Goal: Task Accomplishment & Management: Use online tool/utility

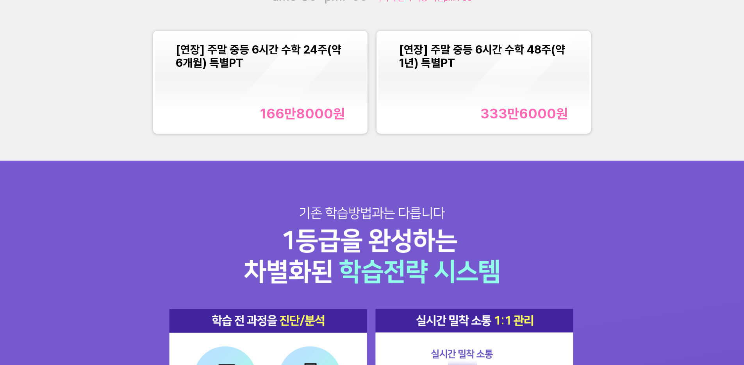
scroll to position [1000, 0]
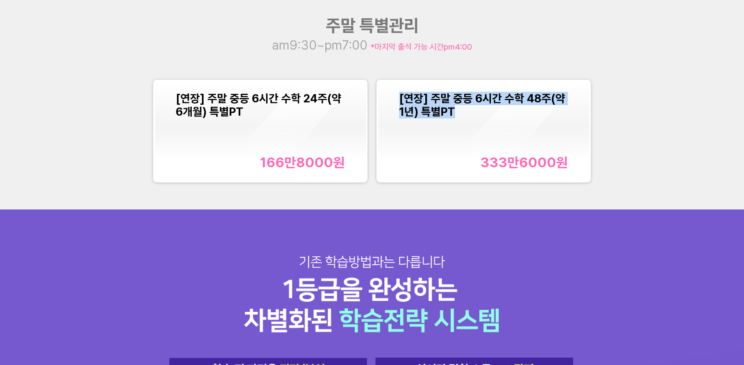
copy span "[연장] 주말 중등 6시간 수학 48주(약 1년) 특별PT"
drag, startPoint x: 394, startPoint y: 102, endPoint x: 455, endPoint y: 115, distance: 62.4
click at [455, 115] on div "[연장] 주말 중등 6시간 수학 48주(약 1년) 특별PT 333만6000 원" at bounding box center [483, 131] width 211 height 100
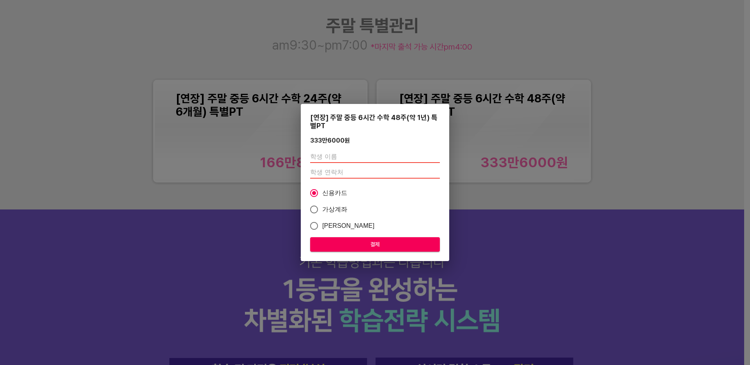
click at [710, 150] on div "[연장] 주말 중등 6시간 수학 48주(약 1년) 특별PT 333만6000 원 신용카드 가상계좌 카카오페이 결제" at bounding box center [375, 182] width 750 height 365
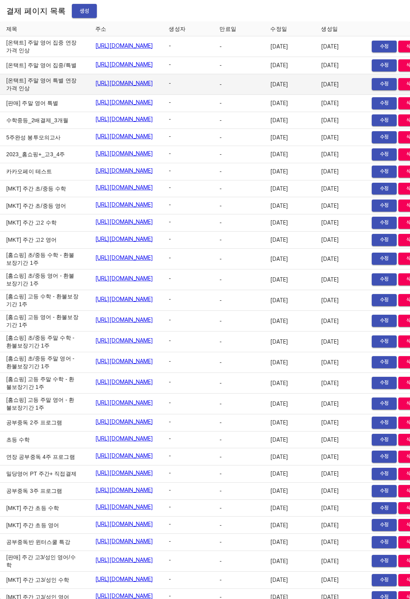
click at [163, 95] on td "https://payment.mildang.kr/OvC-8jhsUMvQlESZ1panT" at bounding box center [126, 84] width 74 height 21
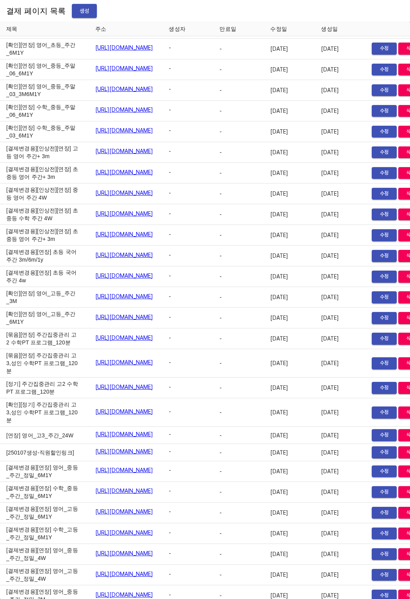
scroll to position [7804, 0]
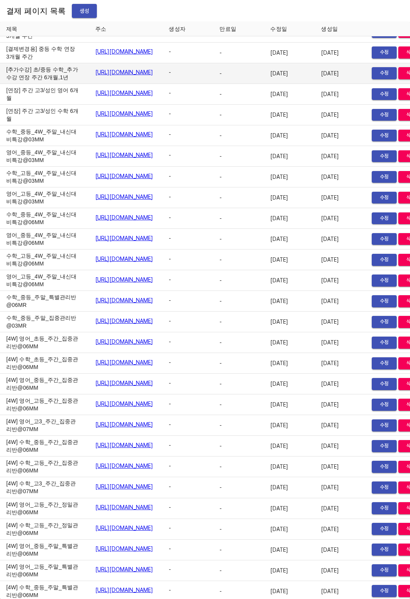
click at [100, 76] on link "https://payment.mildang.kr/aq6i13aBGiPJMUMX1A20f" at bounding box center [124, 72] width 58 height 8
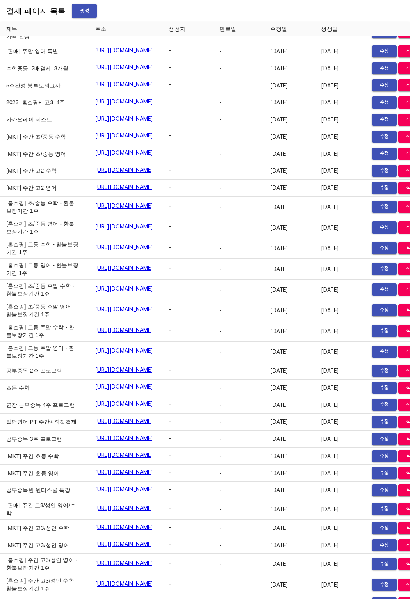
scroll to position [0, 0]
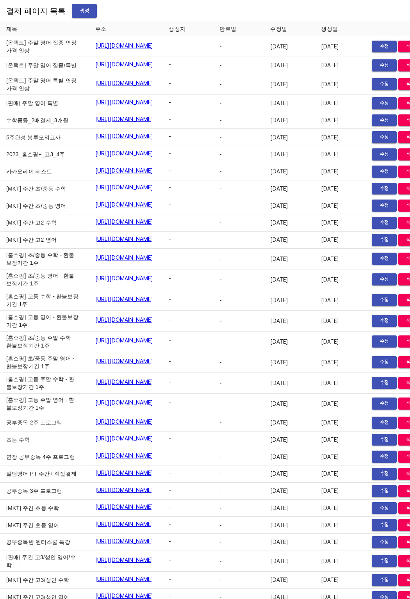
click at [83, 8] on span "생성" at bounding box center [84, 11] width 13 height 10
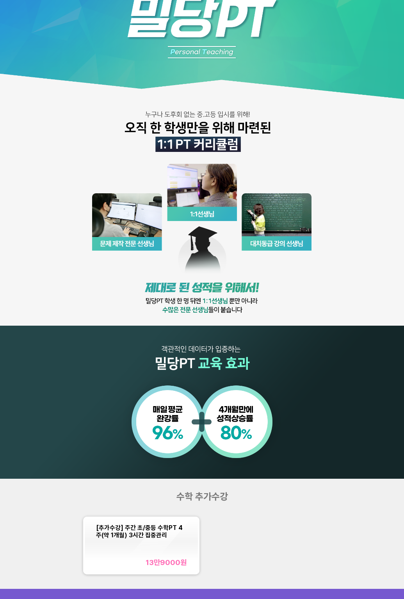
scroll to position [158, 0]
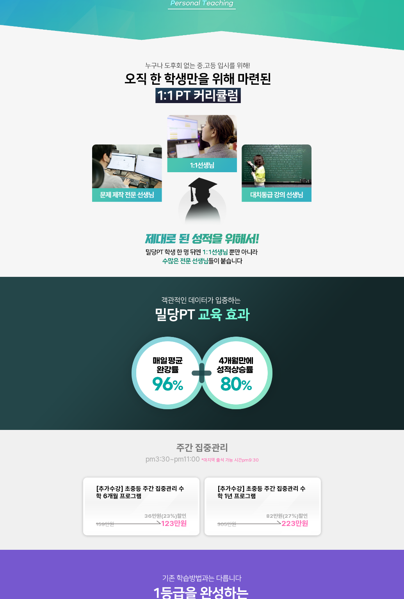
scroll to position [142, 0]
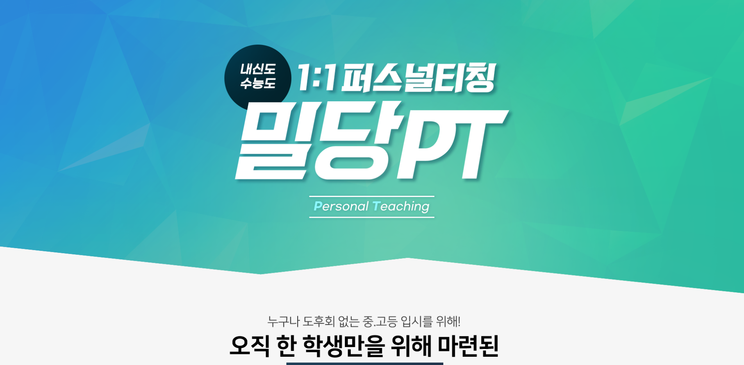
scroll to position [1000, 0]
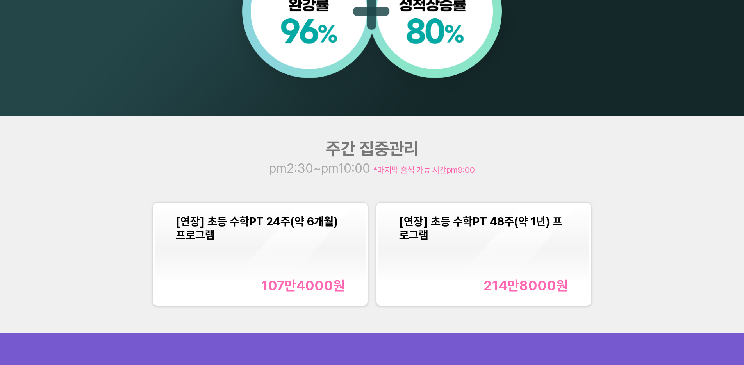
scroll to position [883, 0]
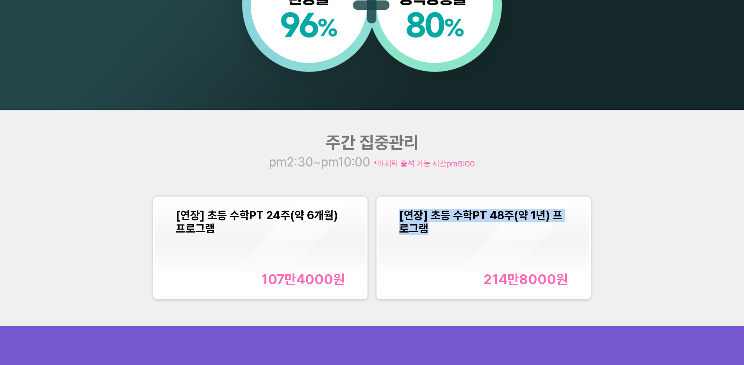
drag, startPoint x: 396, startPoint y: 209, endPoint x: 696, endPoint y: 241, distance: 301.5
click at [696, 241] on div "주간 집중관리 pm2:30~pm10:00 *마지막 출석 가능 시간 pm9:00 [연장] 초등 수학PT 24주(약 6개월) 프로그램 107만40…" at bounding box center [372, 218] width 744 height 216
copy span "[연장] 초등 수학PT 48주(약 1년) 프로그램"
drag, startPoint x: 399, startPoint y: 216, endPoint x: 445, endPoint y: 227, distance: 47.4
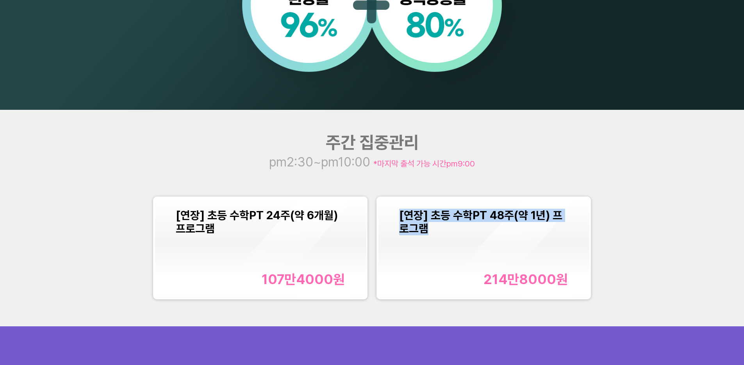
click at [445, 227] on div "[연장] 초등 수학PT 48주(약 1년) 프로그램 214만8000 원" at bounding box center [483, 248] width 211 height 100
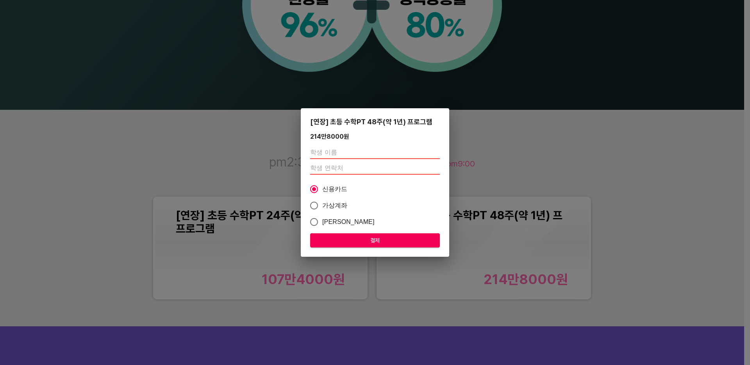
click at [582, 149] on div "[연장] 초등 수학PT 48주(약 1년) 프로그램 214만8000 원 신용카드 가상계좌 카카오페이 결제" at bounding box center [375, 182] width 750 height 365
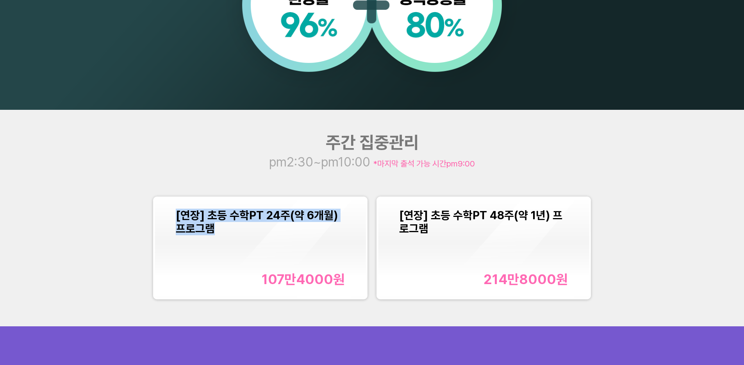
copy span "[연장] 초등 수학PT 24주(약 6개월) 프로그램"
drag, startPoint x: 171, startPoint y: 210, endPoint x: 216, endPoint y: 232, distance: 50.5
click at [216, 232] on div "[연장] 초등 수학PT 24주(약 6개월) 프로그램 107만4000 원" at bounding box center [260, 248] width 211 height 100
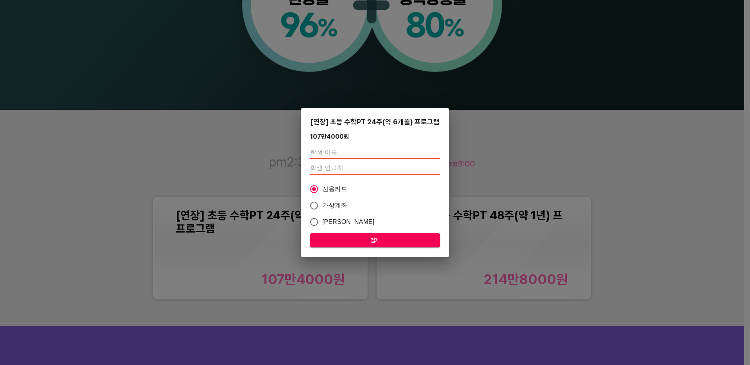
click at [203, 186] on div "[연장] 초등 수학PT 24주(약 6개월) 프로그램 107만4000 원 신용카드 가상계좌 카카오페이 결제" at bounding box center [375, 182] width 750 height 365
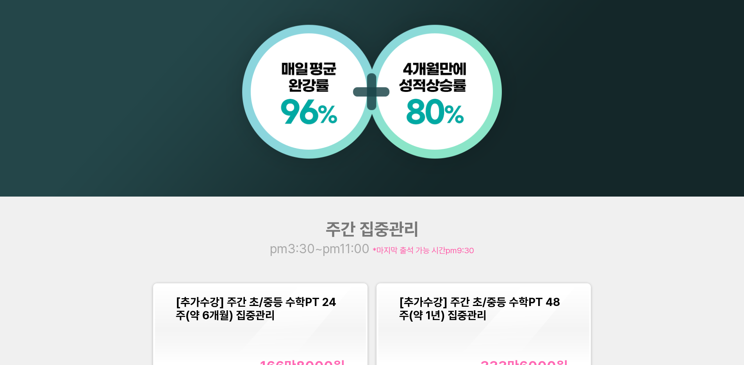
scroll to position [991, 0]
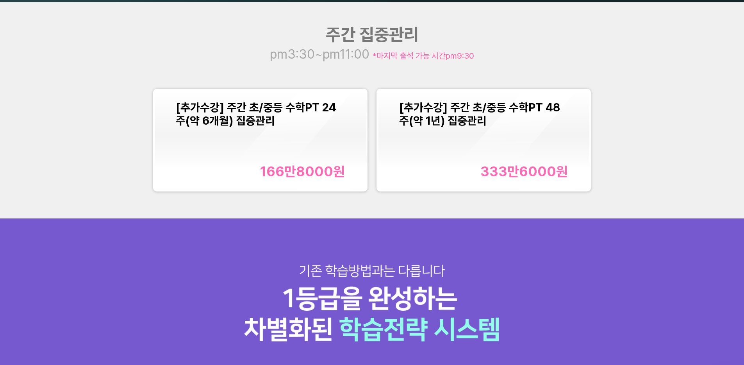
click at [397, 55] on span "*마지막 출석 가능 시간 pm9:30" at bounding box center [424, 56] width 102 height 10
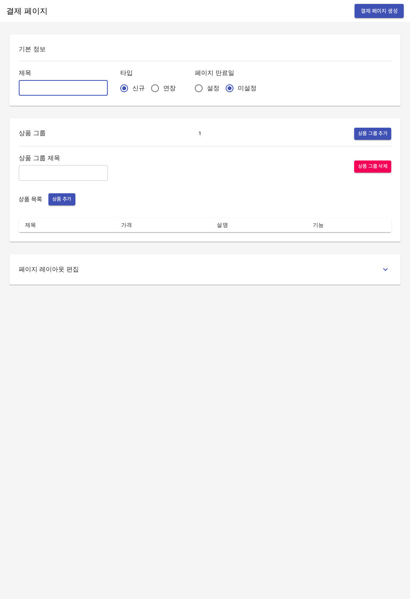
click at [58, 93] on input "text" at bounding box center [63, 88] width 89 height 16
type input "[확인][추가수강] 수학_주간_초등"
click at [131, 88] on div "신규 연장" at bounding box center [151, 88] width 62 height 16
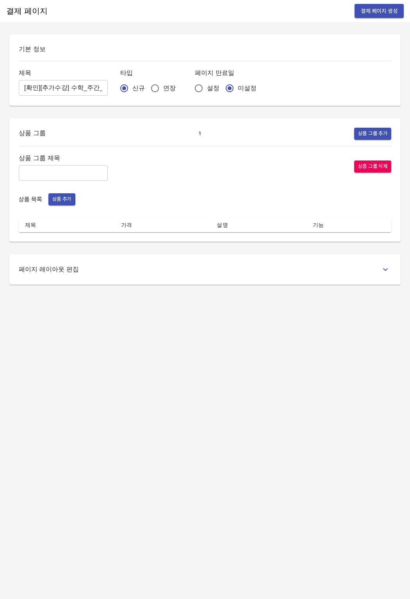
click at [147, 86] on input "연장" at bounding box center [155, 88] width 16 height 16
radio input "true"
click at [75, 168] on input "text" at bounding box center [63, 173] width 89 height 16
type input "주간 집중관리"
click at [54, 198] on span "상품 추가" at bounding box center [61, 199] width 19 height 9
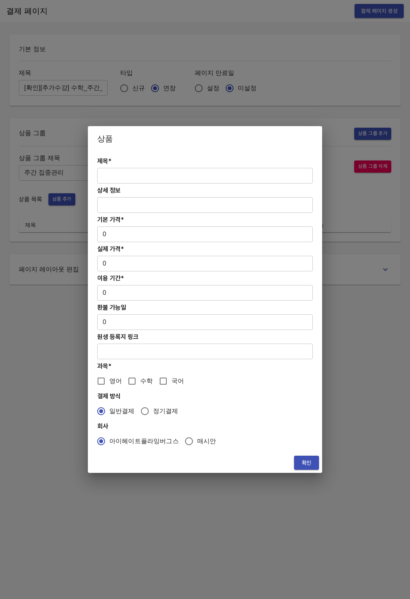
click at [138, 174] on input "text" at bounding box center [205, 176] width 216 height 16
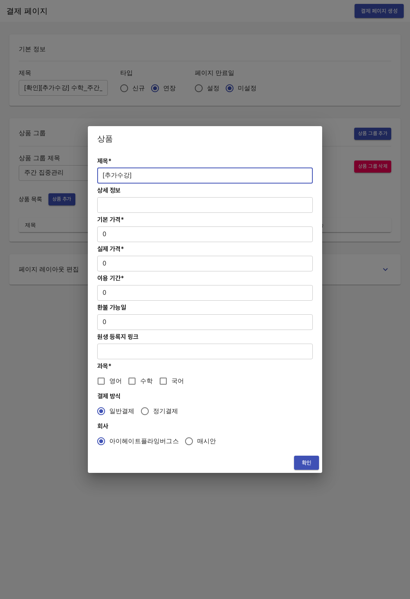
paste input "[연장] 초등 수학PT 24주(약 6개월) 프로그램"
type input "[추가수강][연장] 초등 수학PT 24주(약 6개월) 프로그램"
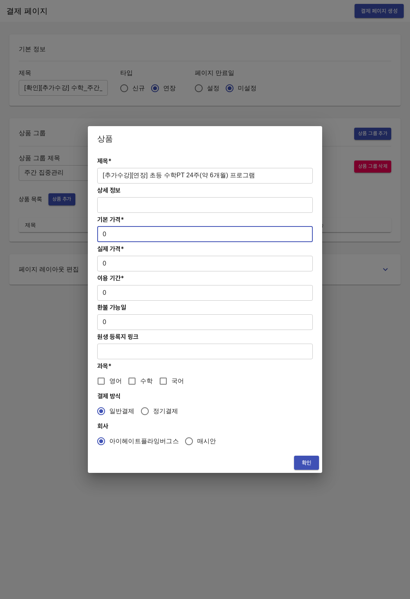
drag, startPoint x: 184, startPoint y: 239, endPoint x: 94, endPoint y: 234, distance: 90.4
click at [94, 234] on div "제목* [추가수강][연장] 초등 수학PT 24주(약 6개월) 프로그램 ​ 상세 정보 ​ 기본 가격* 0 ​ 실제 가격* 0 ​ 이용 기간* 0…" at bounding box center [205, 302] width 234 height 302
drag, startPoint x: 140, startPoint y: 231, endPoint x: 81, endPoint y: 231, distance: 59.4
click at [81, 231] on div "상품 제목* [추가수강][연장] 초등 수학PT 24주(약 6개월) 프로그램 ​ 상세 정보 ​ 기본 가격* 0 ​ 실제 가격* 0 ​ 이용 기간…" at bounding box center [205, 299] width 410 height 599
paste input "1074000"
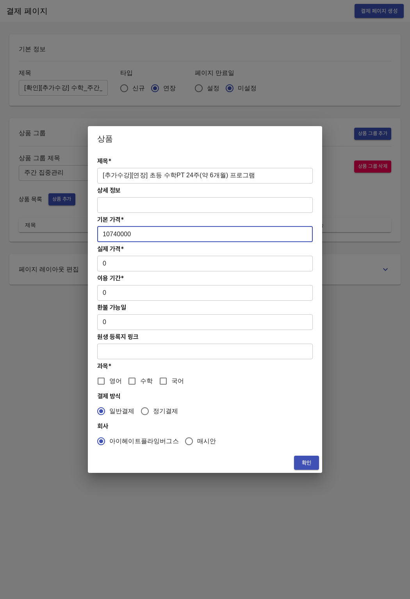
drag, startPoint x: 108, startPoint y: 237, endPoint x: 154, endPoint y: 236, distance: 46.1
click at [109, 236] on input "10740000" at bounding box center [205, 235] width 216 height 16
drag, startPoint x: 152, startPoint y: 235, endPoint x: 85, endPoint y: 236, distance: 67.2
click at [85, 236] on div "상품 제목* [추가수강][연장] 초등 수학PT 24주(약 6개월) 프로그램 ​ 상세 정보 ​ 기본 가격* 10740000 ​ 실제 가격* 0 …" at bounding box center [205, 299] width 410 height 599
paste input "number"
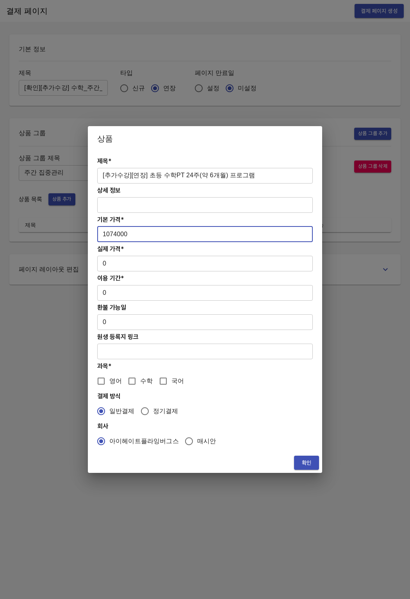
type input "1074000"
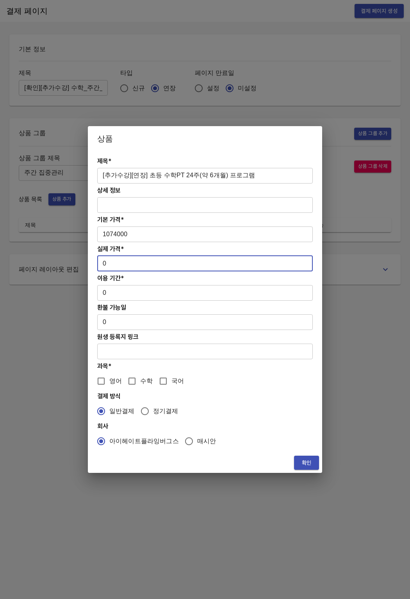
drag, startPoint x: 113, startPoint y: 262, endPoint x: 87, endPoint y: 262, distance: 25.4
click at [87, 262] on div "상품 제목* [추가수강][연장] 초등 수학PT 24주(약 6개월) 프로그램 ​ 상세 정보 ​ 기본 가격* 1074000 ​ 실제 가격* 0 ​…" at bounding box center [205, 299] width 410 height 599
paste input "107400"
type input "1074000"
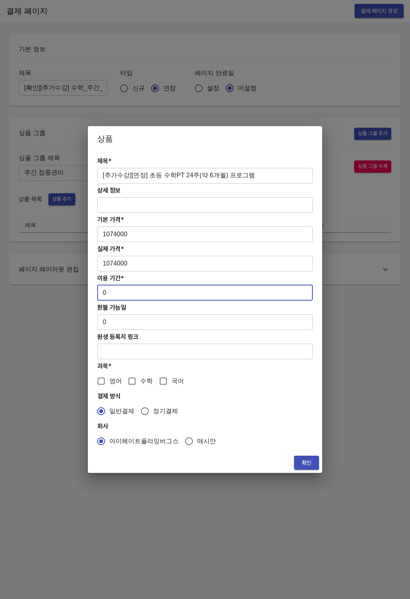
drag, startPoint x: 106, startPoint y: 296, endPoint x: 100, endPoint y: 294, distance: 5.8
click at [100, 294] on input "0" at bounding box center [205, 293] width 216 height 16
type input "168"
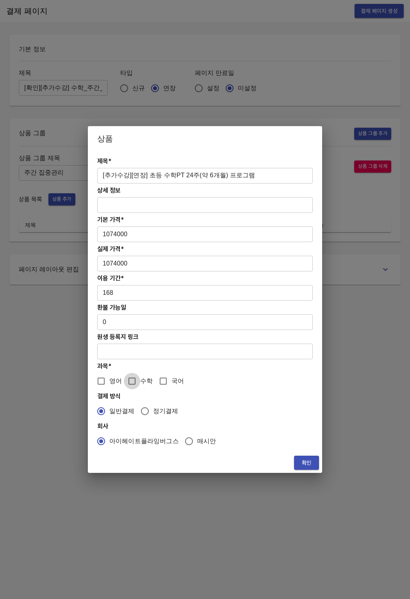
click at [129, 386] on input "수학" at bounding box center [132, 381] width 16 height 16
checkbox input "true"
click at [301, 463] on span "확인" at bounding box center [307, 463] width 13 height 10
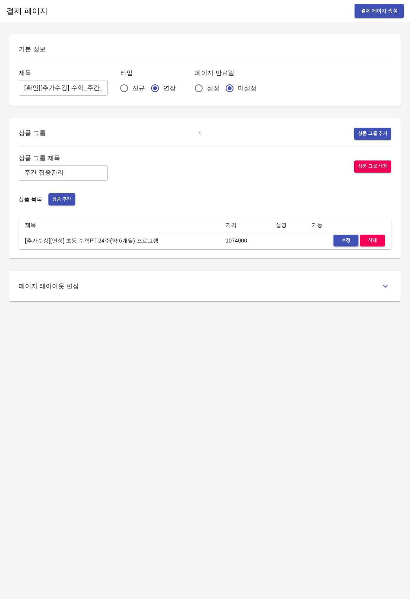
drag, startPoint x: 195, startPoint y: 419, endPoint x: 175, endPoint y: 422, distance: 19.7
click at [178, 421] on div "결제 페이지 결제 페이지 생성 기본 정보 제목 [확인][추가수강] 수학_주간_초등 ​ 타입 신규 연장 페이지 만료일 설정 미설정 상품 그룹 1…" at bounding box center [205, 299] width 410 height 599
click at [65, 199] on span "상품 추가" at bounding box center [61, 199] width 19 height 9
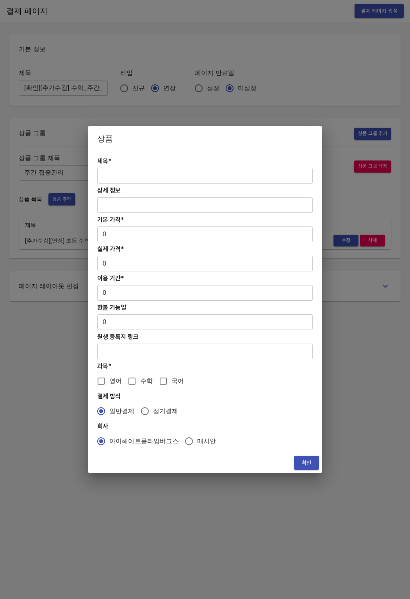
click at [120, 180] on input "text" at bounding box center [205, 176] width 216 height 16
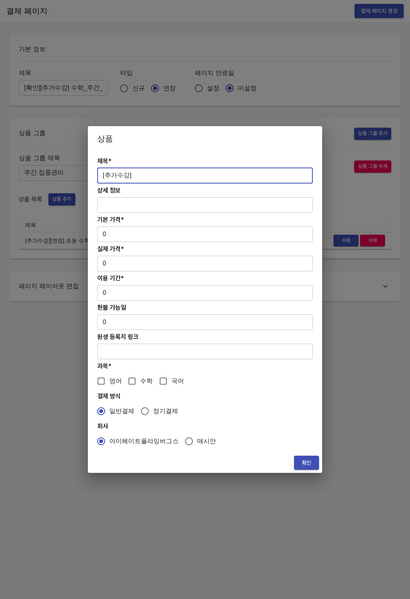
paste input "[연장] 초등 수학PT 48주(약 1년) 프로그램"
type input "[추가수강][연장] 초등 수학PT 48주(약 1년) 프로그램"
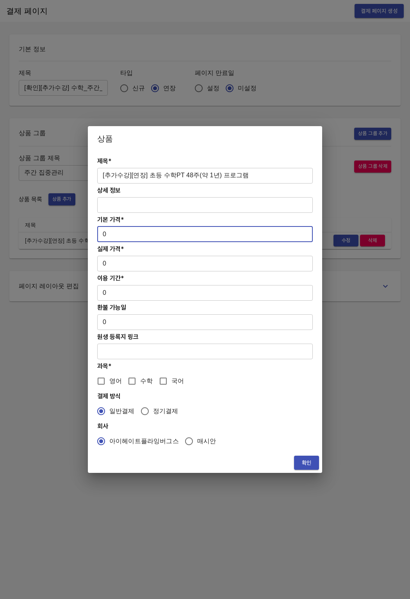
drag, startPoint x: 122, startPoint y: 240, endPoint x: 71, endPoint y: 236, distance: 50.5
click at [71, 236] on div "상품 제목* [추가수강][연장] 초등 수학PT 48주(약 1년) 프로그램 ​ 상세 정보 ​ 기본 가격* 0 ​ 실제 가격* 0 ​ 이용 기간*…" at bounding box center [205, 299] width 410 height 599
click at [122, 247] on h4 "실제 가격*" at bounding box center [205, 248] width 216 height 7
drag, startPoint x: 118, startPoint y: 240, endPoint x: 96, endPoint y: 245, distance: 22.9
click at [85, 234] on div "상품 제목* [추가수강][연장] 초등 수학PT 48주(약 1년) 프로그램 ​ 상세 정보 ​ 기본 가격* 0 ​ 실제 가격* 0 ​ 이용 기간*…" at bounding box center [205, 299] width 410 height 599
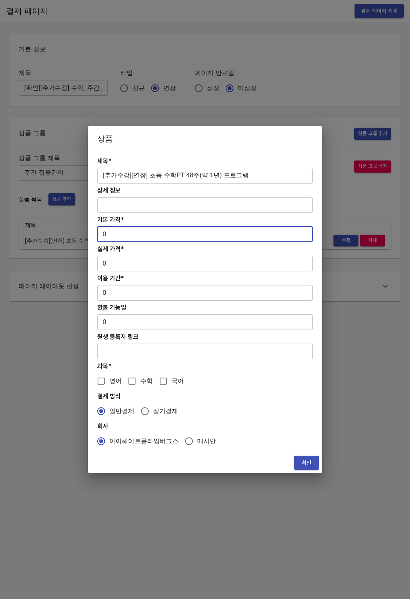
paste input "214800"
type input "2148000"
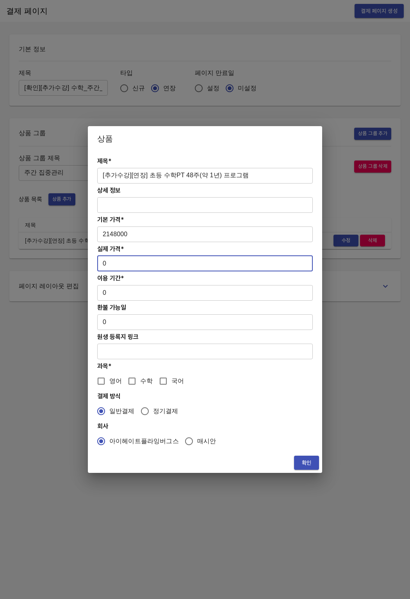
drag, startPoint x: 110, startPoint y: 267, endPoint x: 89, endPoint y: 265, distance: 20.8
click at [89, 265] on div "제목* [추가수강][연장] 초등 수학PT 48주(약 1년) 프로그램 ​ 상세 정보 ​ 기본 가격* 2148000 ​ 실제 가격* 0 ​ 이용 …" at bounding box center [205, 302] width 234 height 302
paste input "214800"
type input "2148000"
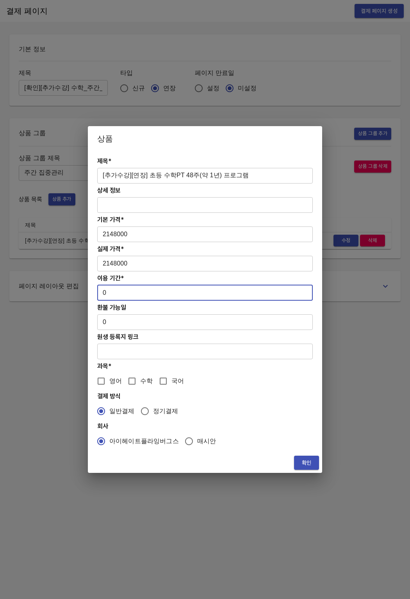
drag, startPoint x: 106, startPoint y: 290, endPoint x: 90, endPoint y: 290, distance: 16.0
click at [90, 290] on div "제목* [추가수강][연장] 초등 수학PT 48주(약 1년) 프로그램 ​ 상세 정보 ​ 기본 가격* 2148000 ​ 실제 가격* 2148000…" at bounding box center [205, 302] width 234 height 302
type input "336"
click at [138, 376] on input "수학" at bounding box center [132, 381] width 16 height 16
checkbox input "true"
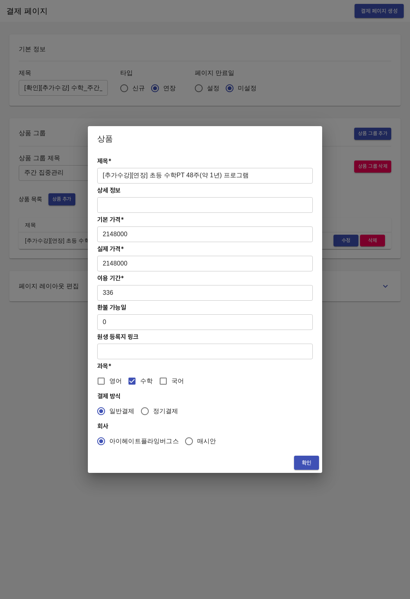
click at [304, 458] on span "확인" at bounding box center [307, 463] width 13 height 10
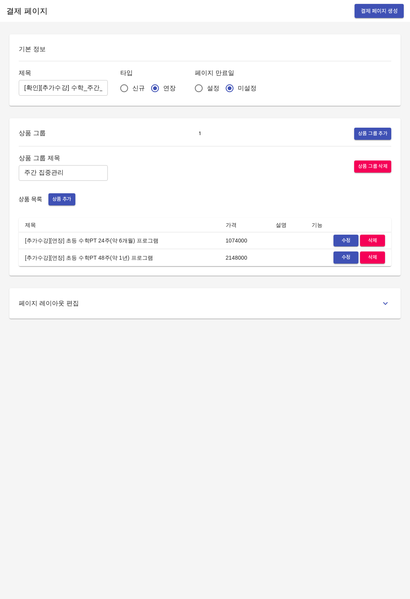
drag, startPoint x: 277, startPoint y: 437, endPoint x: 304, endPoint y: 233, distance: 206.5
click at [277, 437] on div "결제 페이지 결제 페이지 생성 기본 정보 제목 [확인][추가수강] 수학_주간_초등 ​ 타입 신규 연장 페이지 만료일 설정 미설정 상품 그룹 1…" at bounding box center [205, 299] width 410 height 599
click at [374, 13] on span "결제 페이지 생성" at bounding box center [379, 11] width 37 height 10
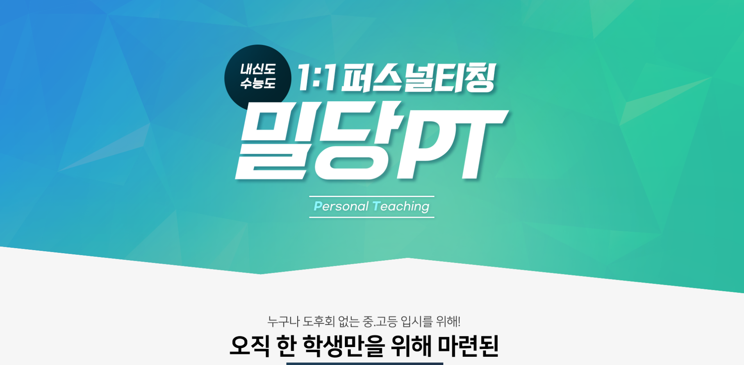
scroll to position [1000, 0]
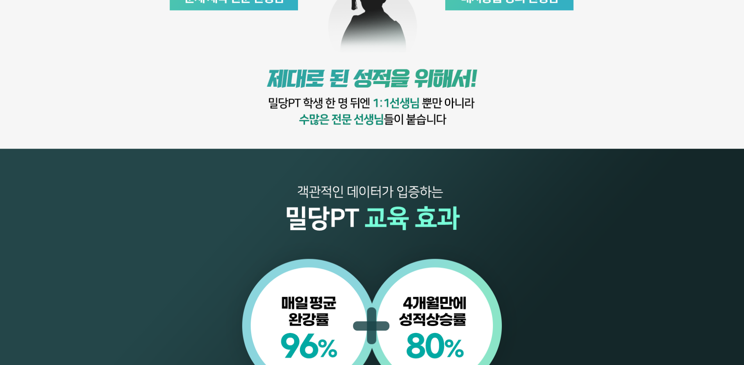
scroll to position [800, 0]
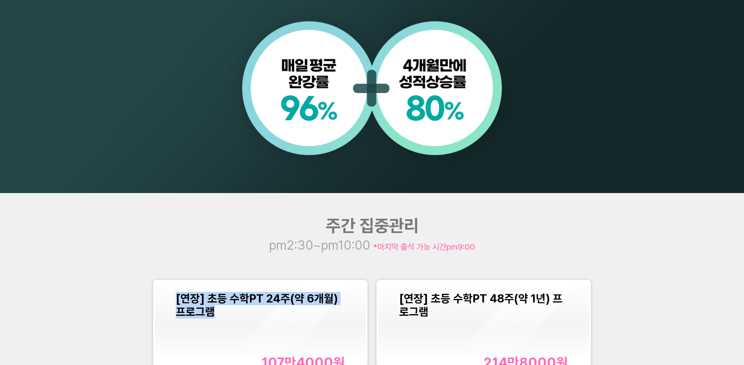
copy span "[연장] 초등 수학PT 24주(약 6개월) 프로그램"
drag, startPoint x: 173, startPoint y: 303, endPoint x: 227, endPoint y: 314, distance: 55.0
click at [227, 314] on div "[연장] 초등 수학PT 24주(약 6개월) 프로그램 107만4000 원" at bounding box center [260, 331] width 211 height 100
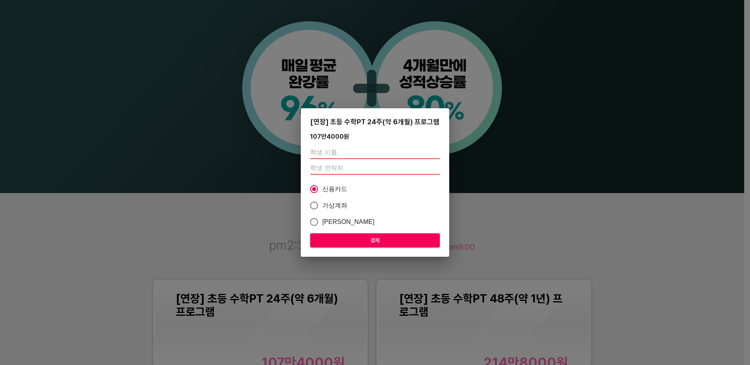
click at [72, 294] on div "[연장] 초등 수학PT 24주(약 6개월) 프로그램 107만4000 원 신용카드 가상계좌 카카오페이 결제" at bounding box center [375, 182] width 750 height 365
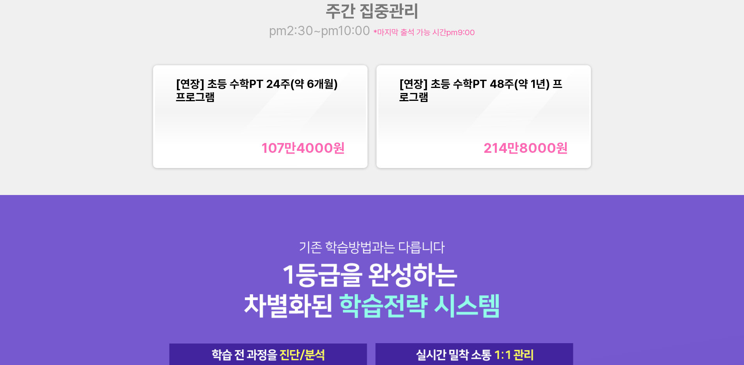
scroll to position [1038, 0]
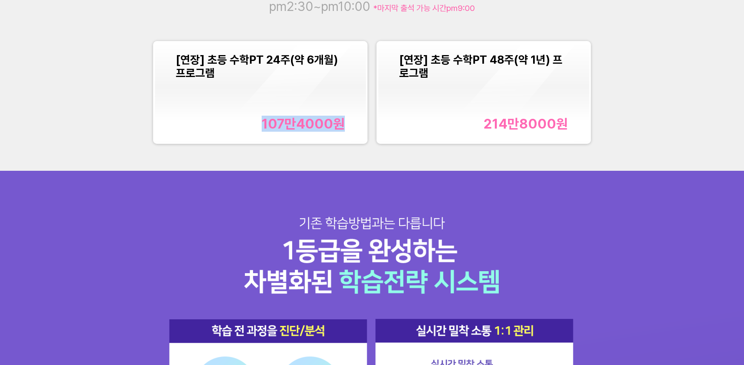
drag, startPoint x: 258, startPoint y: 125, endPoint x: 350, endPoint y: 124, distance: 92.2
click at [350, 124] on div "[연장] 초등 수학PT 24주(약 6개월) 프로그램 107만4000 원" at bounding box center [260, 93] width 211 height 100
copy div "107만4000 원"
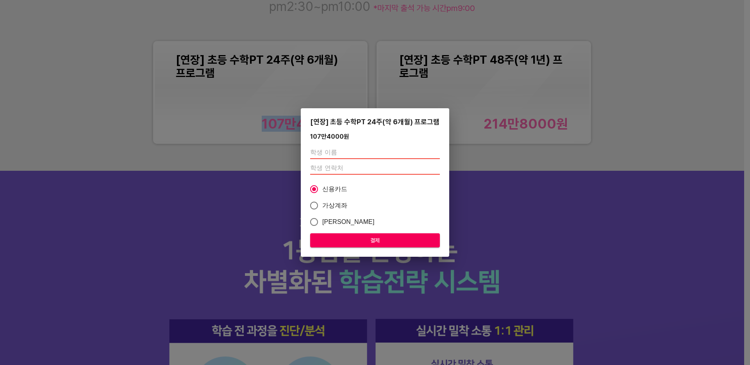
click at [600, 217] on div "[연장] 초등 수학PT 24주(약 6개월) 프로그램 107만4000 원 신용카드 가상계좌 카카오페이 결제" at bounding box center [375, 182] width 750 height 365
click at [593, 209] on div "[연장] 초등 수학PT 24주(약 6개월) 프로그램 107만4000 원 신용카드 가상계좌 카카오페이 결제" at bounding box center [375, 182] width 750 height 365
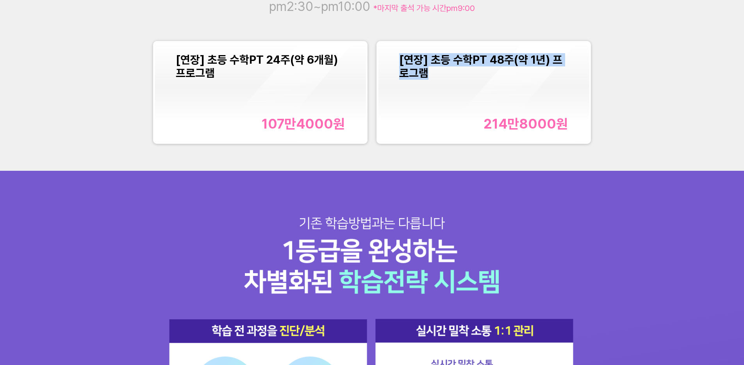
copy span "[연장] 초등 수학PT 48주(약 1년) 프로그램"
drag, startPoint x: 399, startPoint y: 59, endPoint x: 439, endPoint y: 70, distance: 41.1
click at [439, 70] on div "[연장] 초등 수학PT 48주(약 1년) 프로그램" at bounding box center [483, 66] width 169 height 27
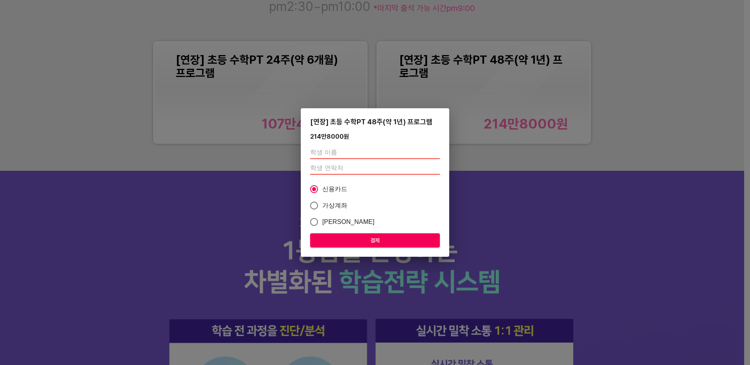
click at [284, 206] on div "[연장] 초등 수학PT 48주(약 1년) 프로그램 214만8000 원 신용카드 가상계좌 카카오페이 결제" at bounding box center [375, 182] width 750 height 365
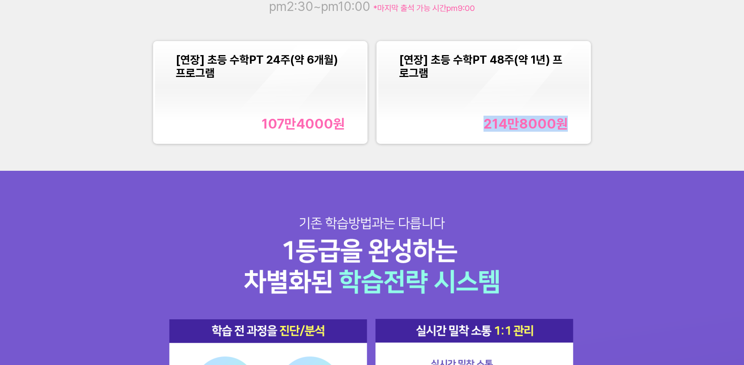
drag, startPoint x: 483, startPoint y: 120, endPoint x: 572, endPoint y: 119, distance: 89.1
click at [572, 119] on div "[연장] 초등 수학PT 48주(약 1년) 프로그램 214만8000 원" at bounding box center [483, 93] width 211 height 100
copy div "214만8000 원"
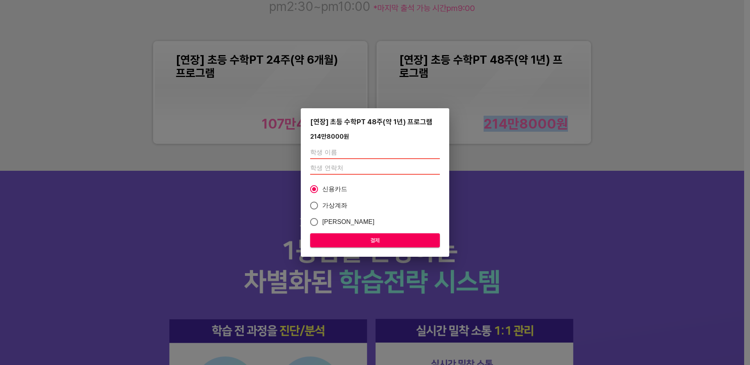
click at [250, 267] on div "[연장] 초등 수학PT 48주(약 1년) 프로그램 214만8000 원 신용카드 가상계좌 카카오페이 결제" at bounding box center [375, 182] width 750 height 365
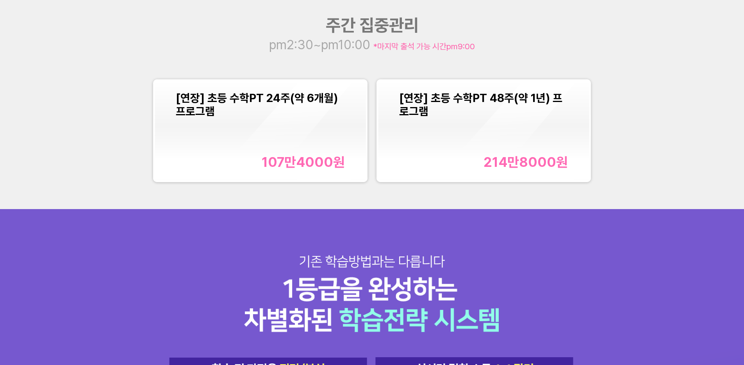
scroll to position [945, 0]
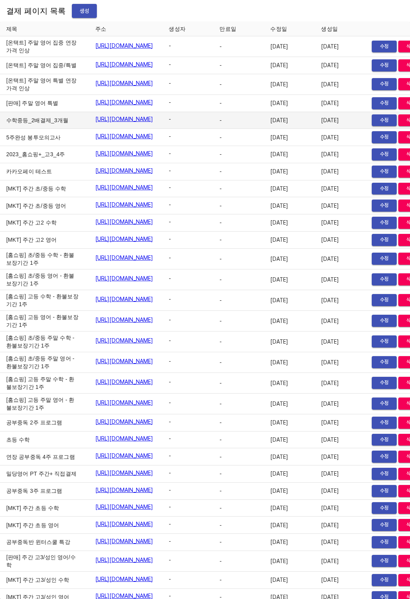
click at [213, 129] on td "-" at bounding box center [188, 120] width 51 height 17
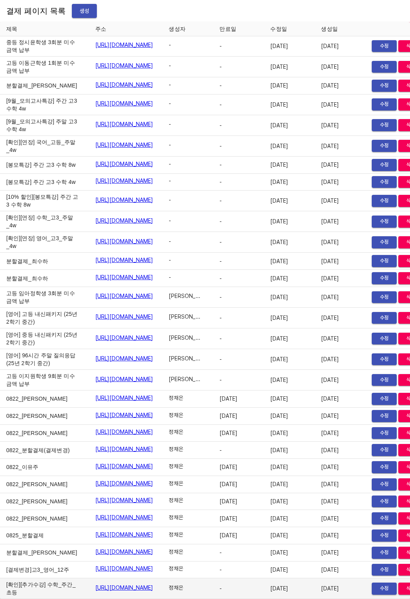
click at [154, 584] on link "https://payment.mildang.kr/7YVH3yEQIbaC-gEBFtXdx" at bounding box center [124, 588] width 58 height 8
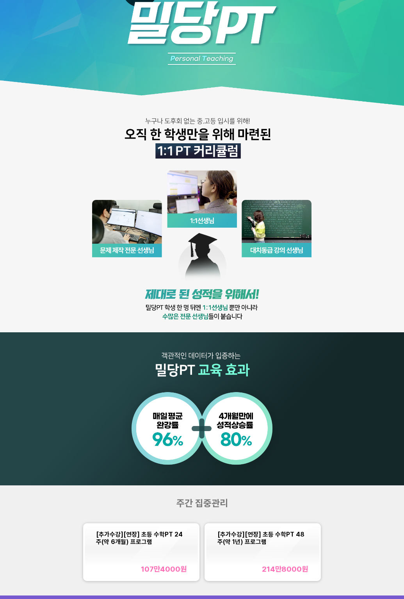
scroll to position [94, 0]
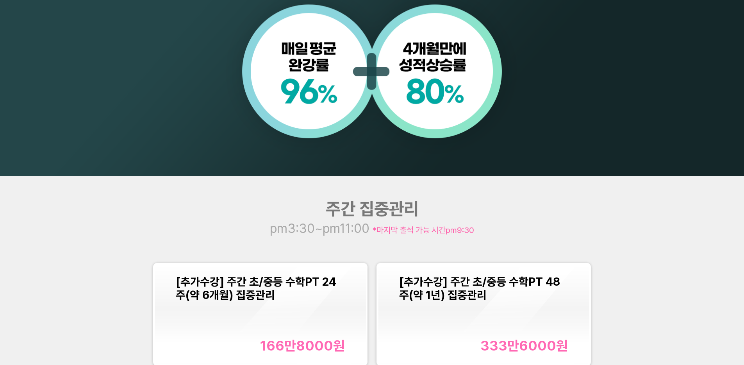
scroll to position [822, 0]
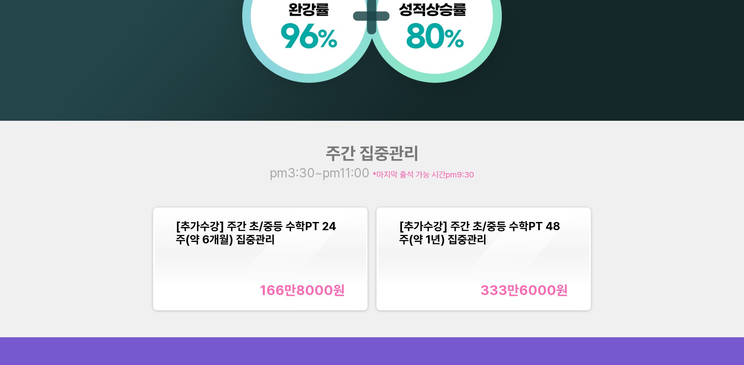
scroll to position [914, 0]
